Goal: Information Seeking & Learning: Stay updated

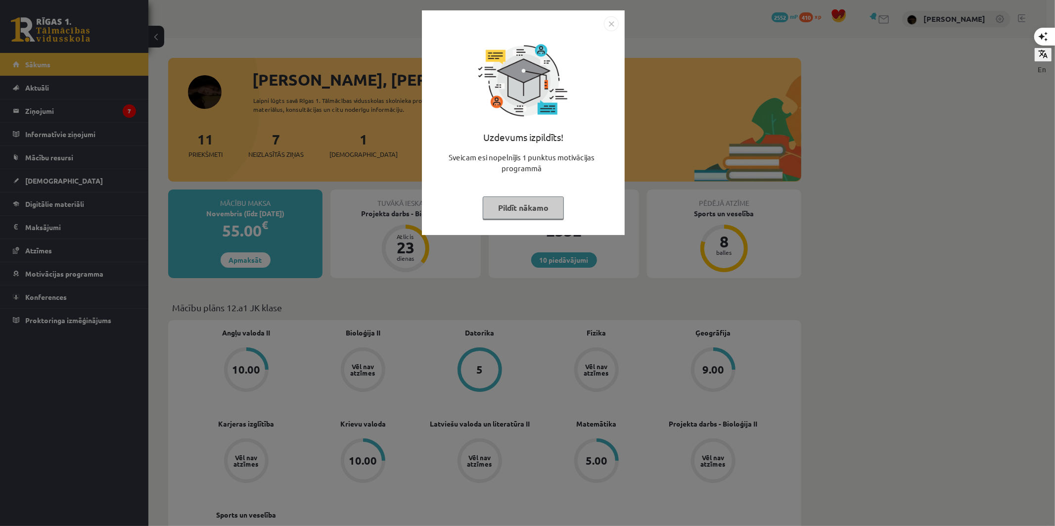
click at [532, 210] on button "Pildīt nākamo" at bounding box center [523, 207] width 81 height 23
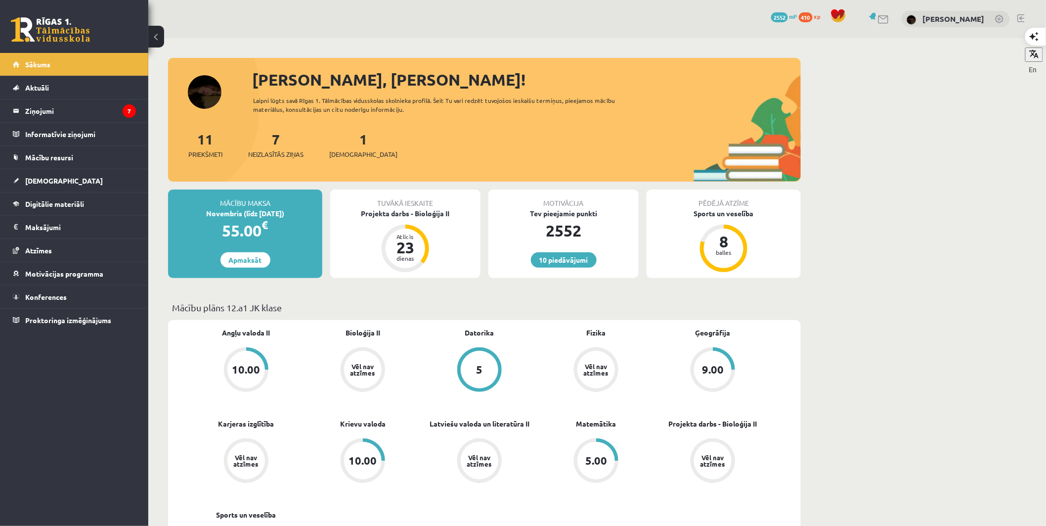
click at [273, 142] on div "7 Neizlasītās ziņas" at bounding box center [275, 144] width 55 height 31
click at [285, 151] on span "Neizlasītās ziņas" at bounding box center [275, 154] width 55 height 10
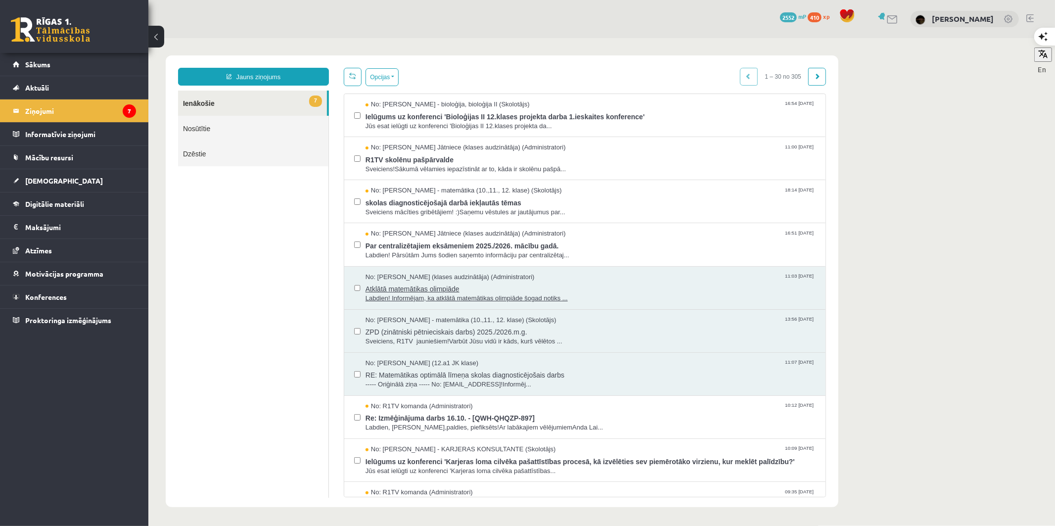
click at [495, 293] on span "Labdien! Informējam, ka atklātā matemātikas olimpiāde šogad notiks ..." at bounding box center [590, 297] width 450 height 9
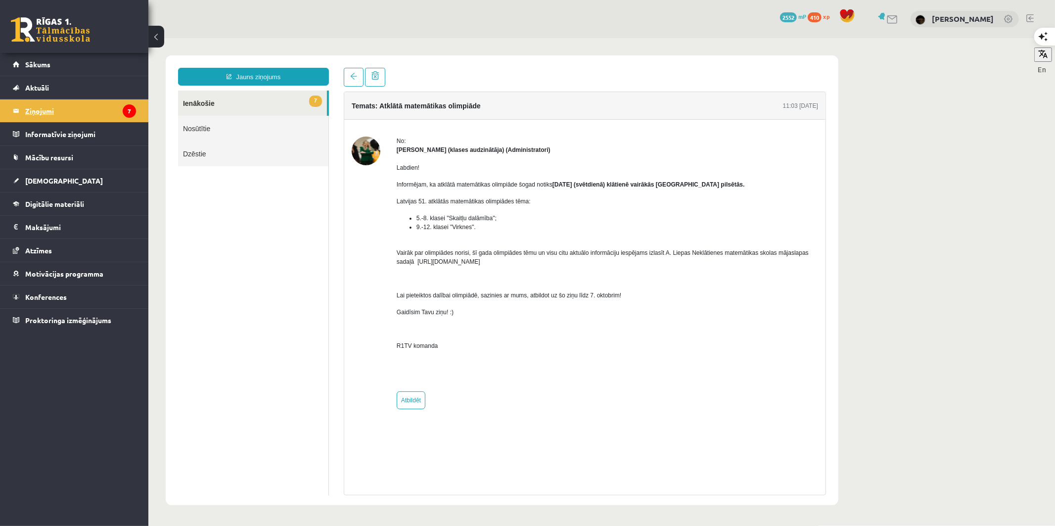
click at [46, 110] on legend "Ziņojumi 7" at bounding box center [80, 110] width 111 height 23
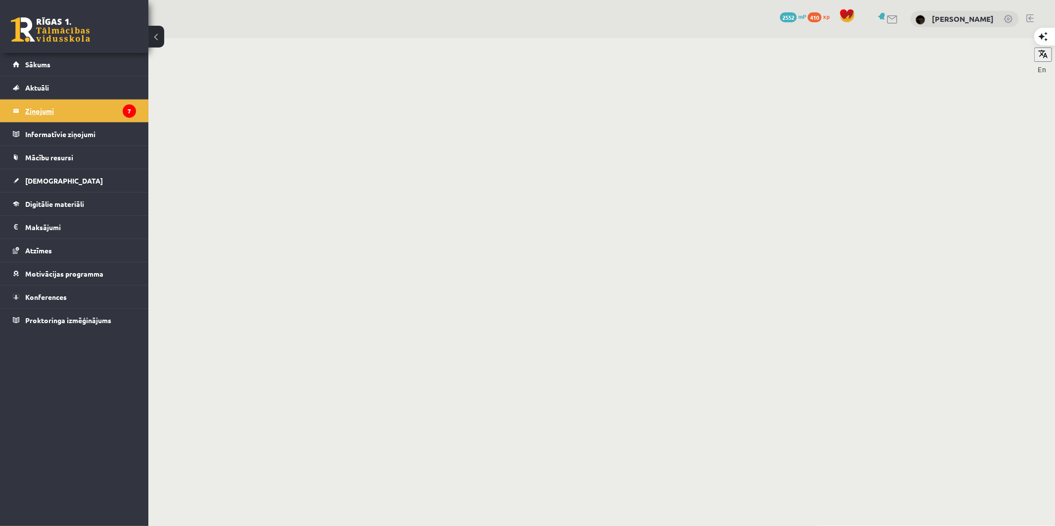
click at [93, 106] on legend "Ziņojumi 7" at bounding box center [80, 110] width 111 height 23
click at [61, 62] on link "Sākums" at bounding box center [74, 64] width 123 height 23
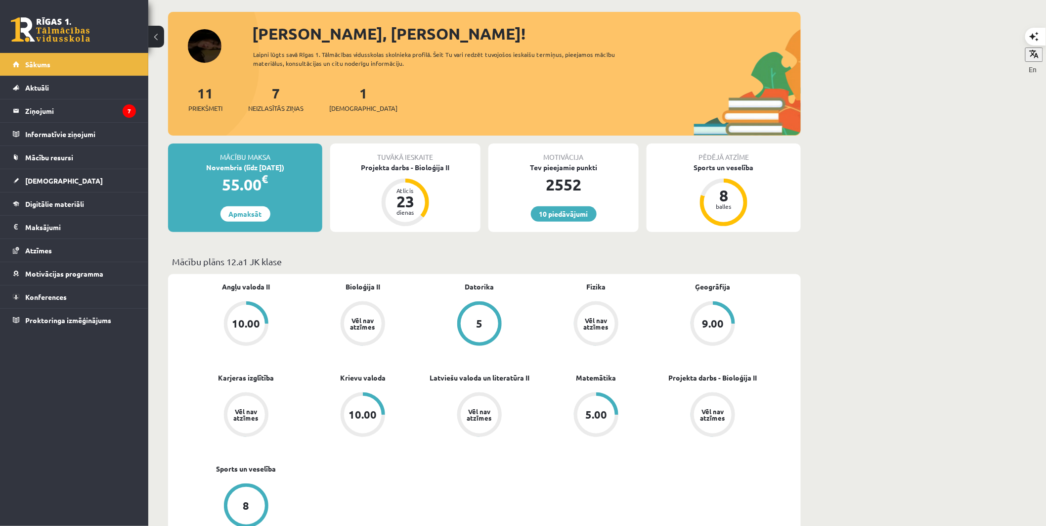
scroll to position [66, 0]
